Goal: Transaction & Acquisition: Purchase product/service

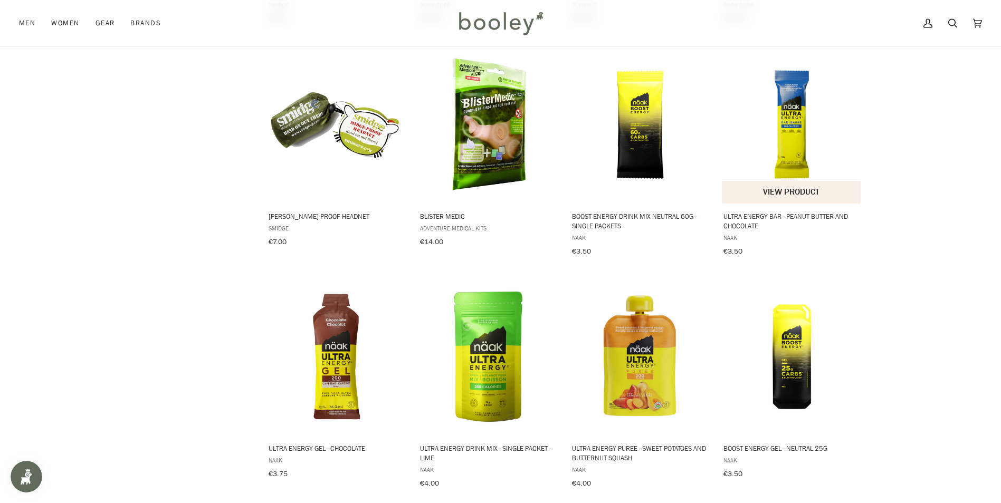
click at [790, 126] on img "Ultra Energy Bar - Peanut Butter and Chocolate" at bounding box center [792, 125] width 140 height 140
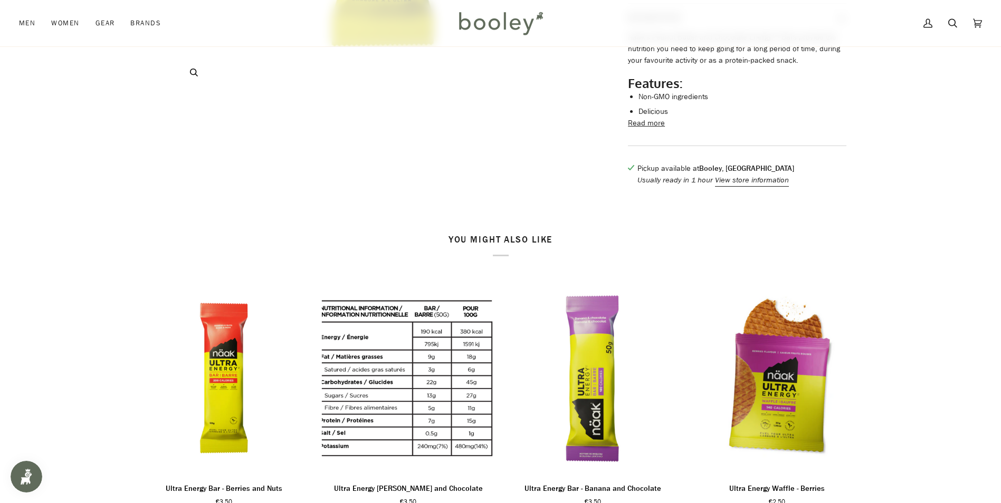
scroll to position [317, 0]
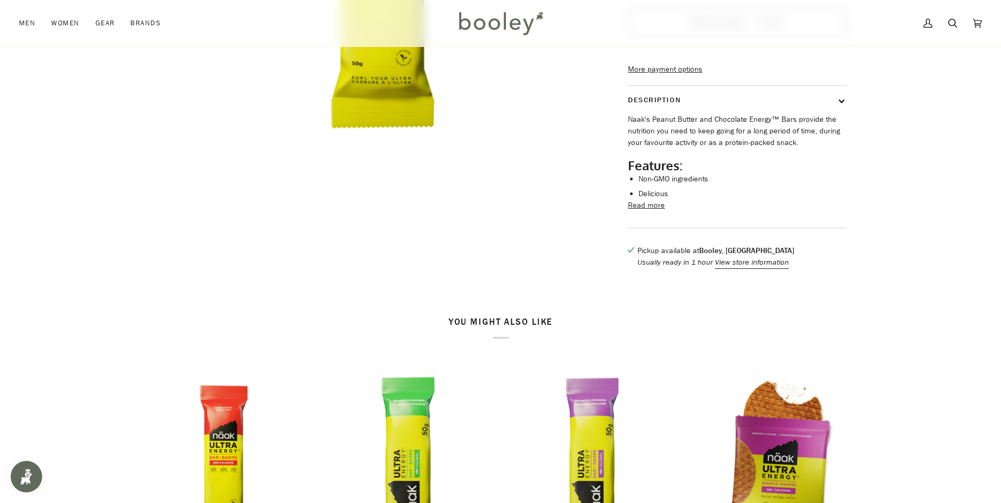
click at [635, 212] on button "Read more" at bounding box center [646, 206] width 37 height 12
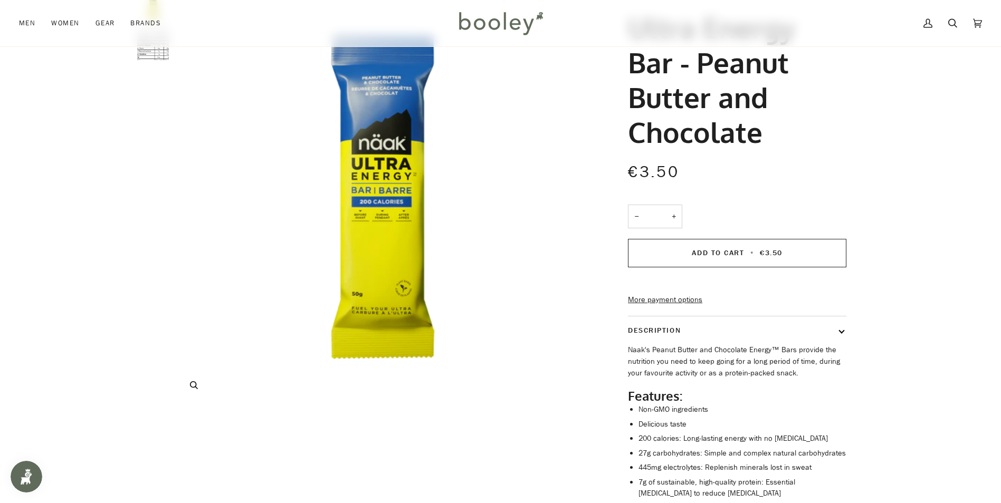
scroll to position [53, 0]
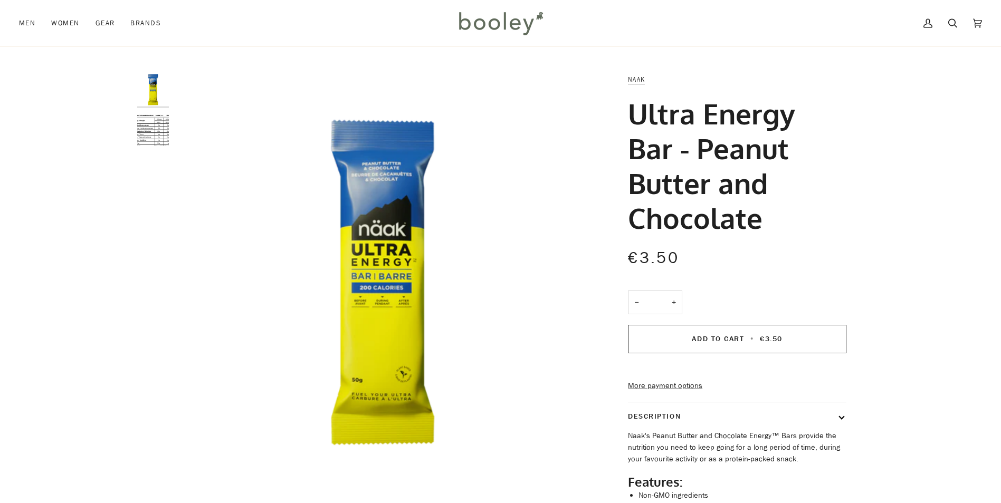
scroll to position [54, 0]
